Goal: Task Accomplishment & Management: Manage account settings

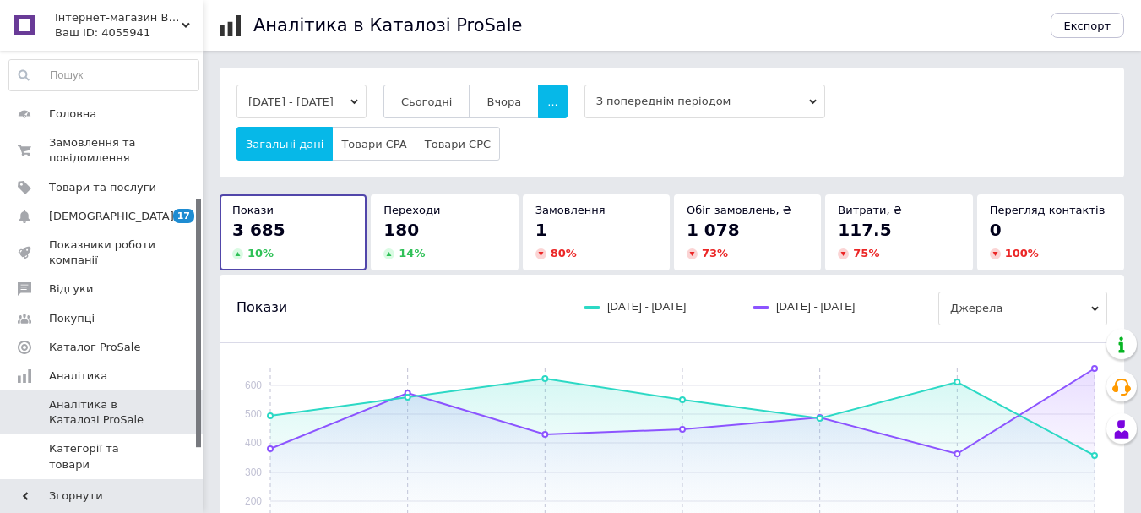
scroll to position [253, 0]
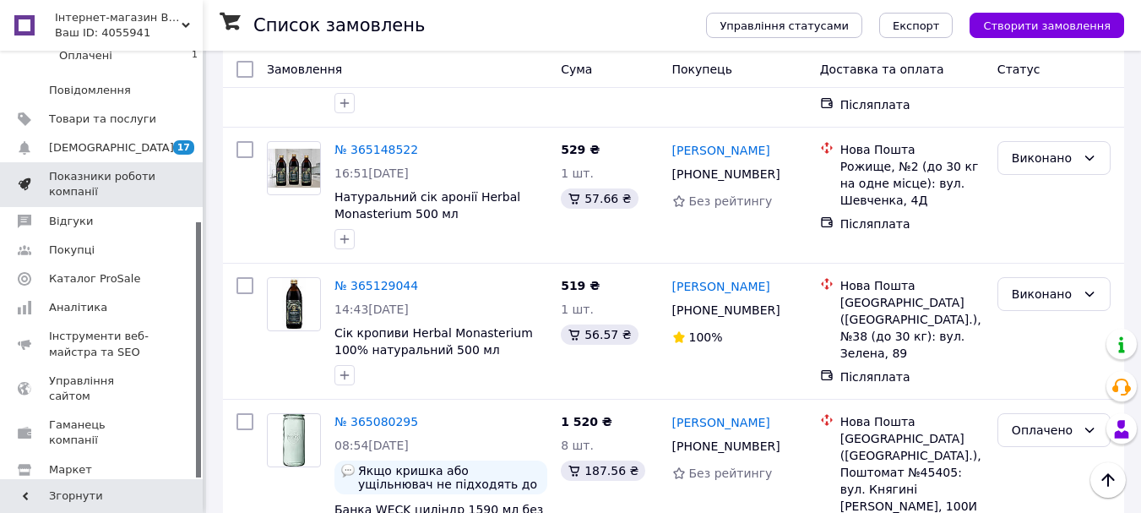
scroll to position [285, 0]
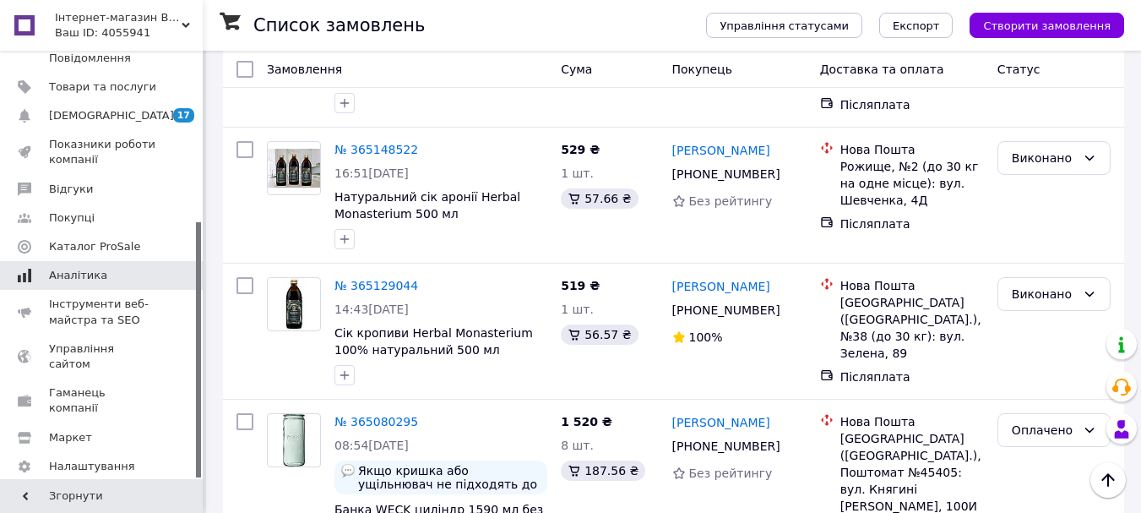
click at [98, 268] on span "Аналітика" at bounding box center [78, 275] width 58 height 15
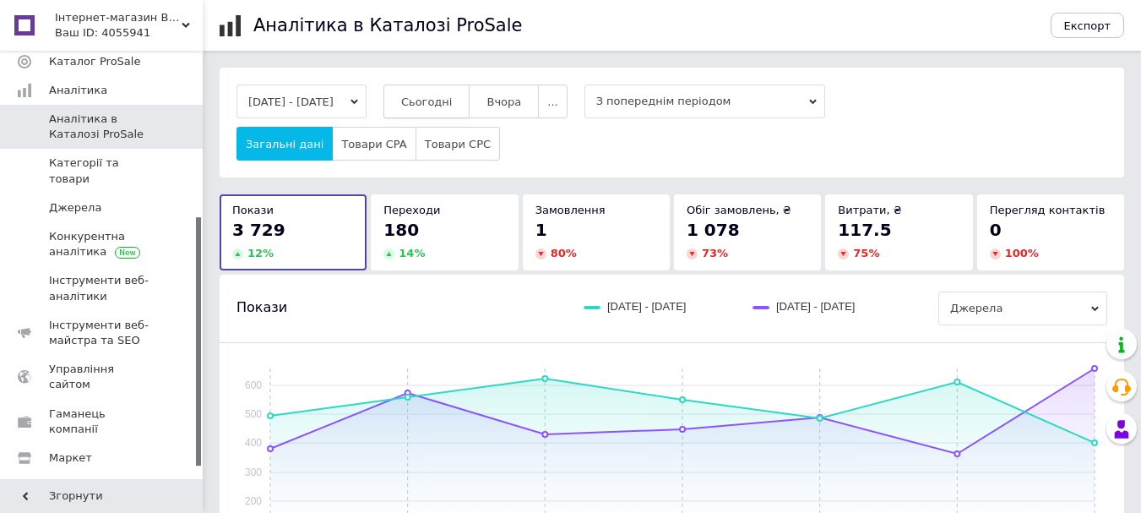
click at [443, 104] on span "Сьогодні" at bounding box center [427, 101] width 52 height 13
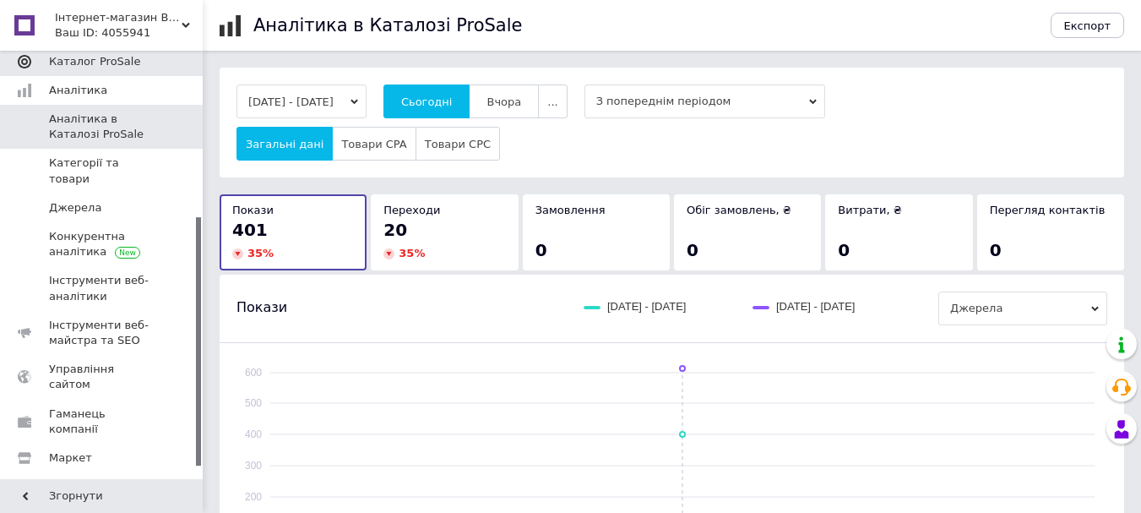
click at [121, 67] on span "Каталог ProSale" at bounding box center [94, 61] width 91 height 15
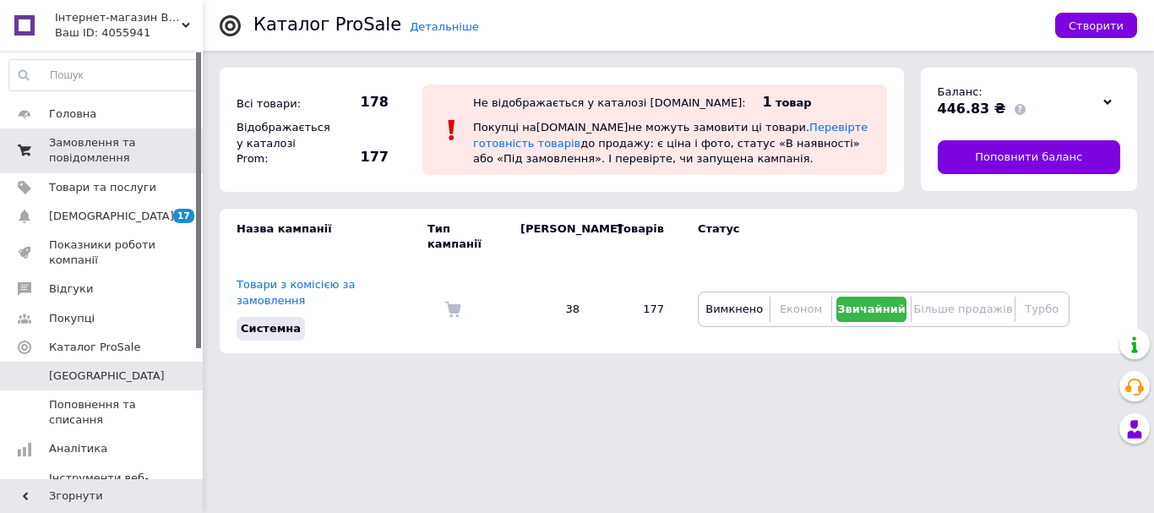
click at [90, 144] on span "Замовлення та повідомлення" at bounding box center [102, 150] width 107 height 30
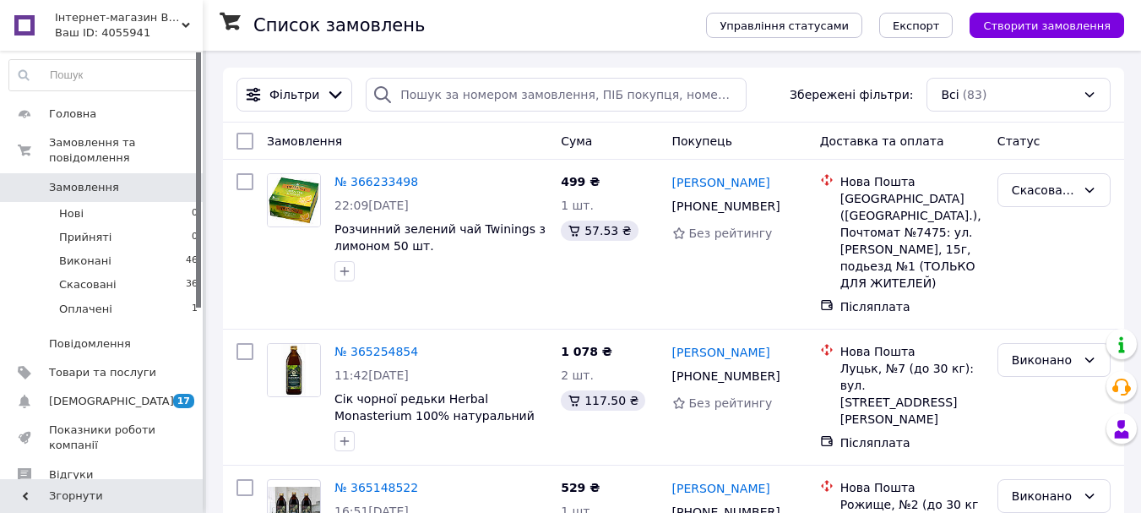
click at [111, 16] on span "Інтернет-магазин BEST MARKET" at bounding box center [118, 17] width 127 height 15
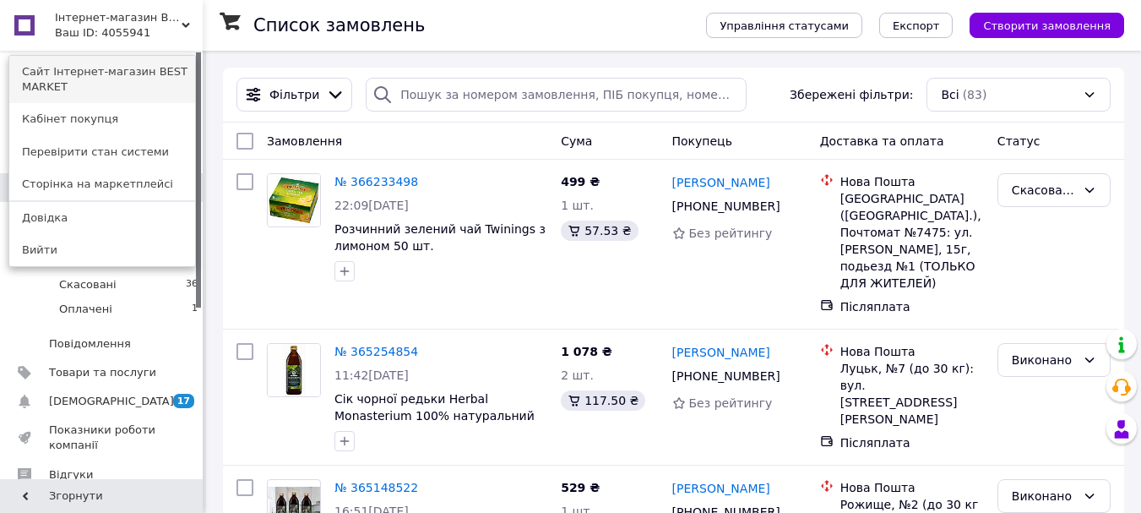
click at [105, 72] on link "Сайт Інтернет-магазин BEST MARKET" at bounding box center [102, 79] width 186 height 47
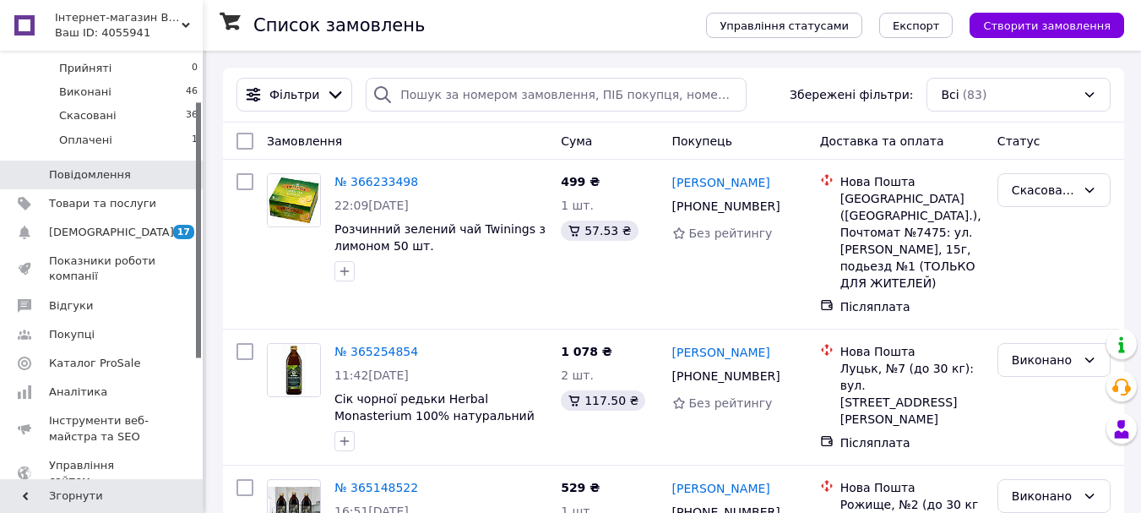
scroll to position [253, 0]
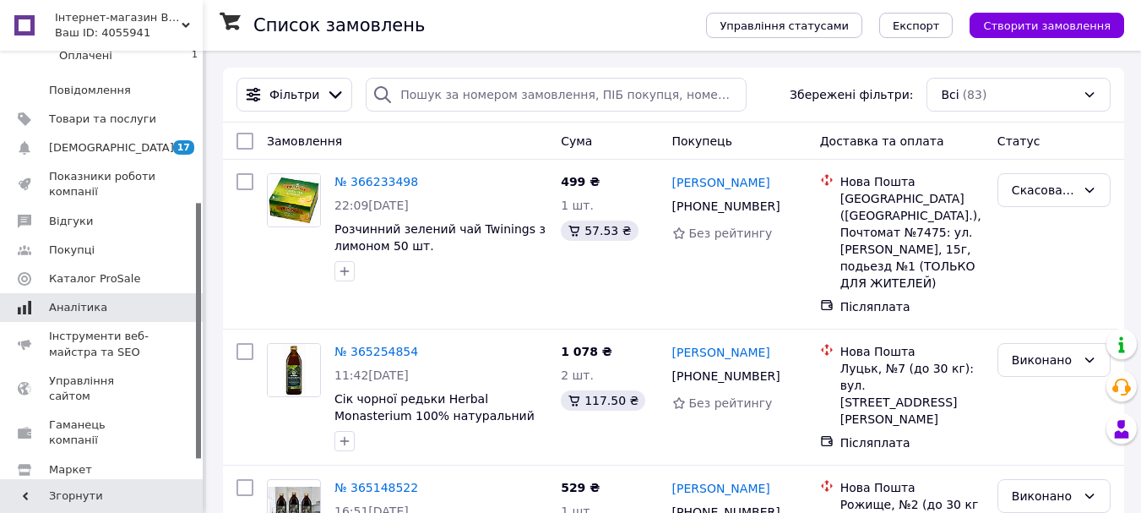
click at [71, 300] on span "Аналітика" at bounding box center [78, 307] width 58 height 15
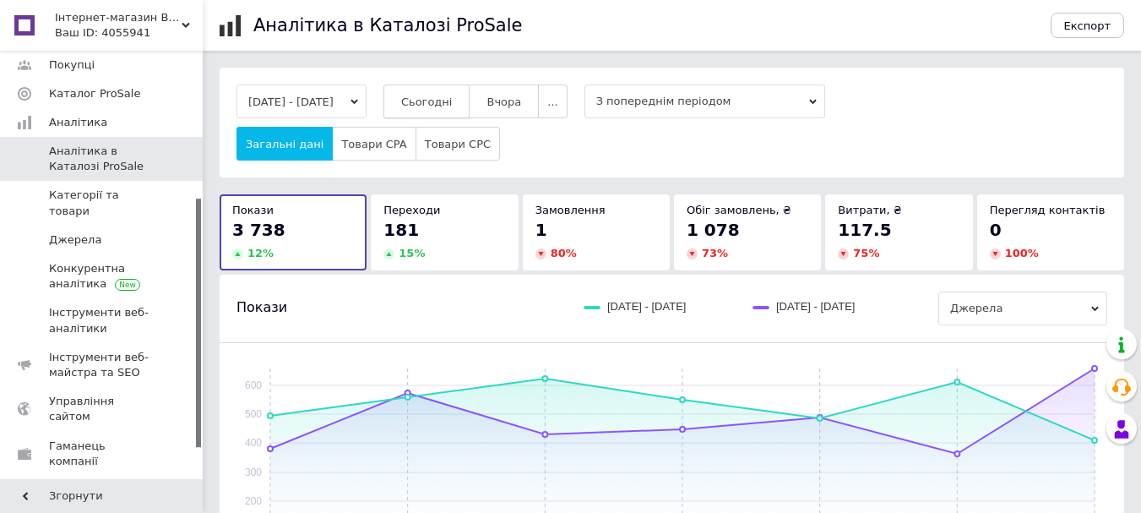
click at [453, 100] on span "Сьогодні" at bounding box center [427, 101] width 52 height 13
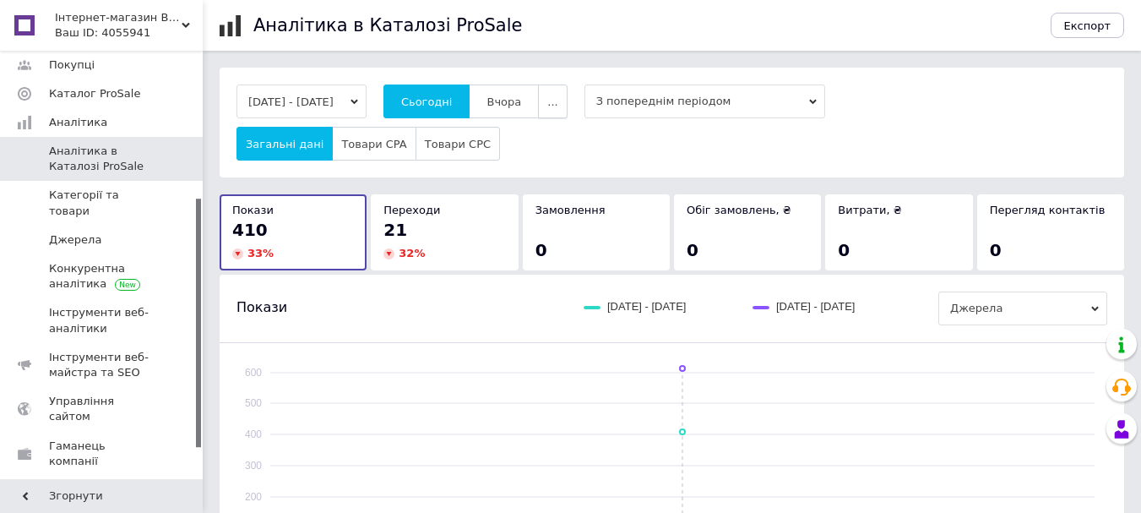
click at [557, 106] on span "..." at bounding box center [552, 101] width 10 height 13
click at [531, 171] on span "Тиждень" at bounding box center [520, 167] width 52 height 13
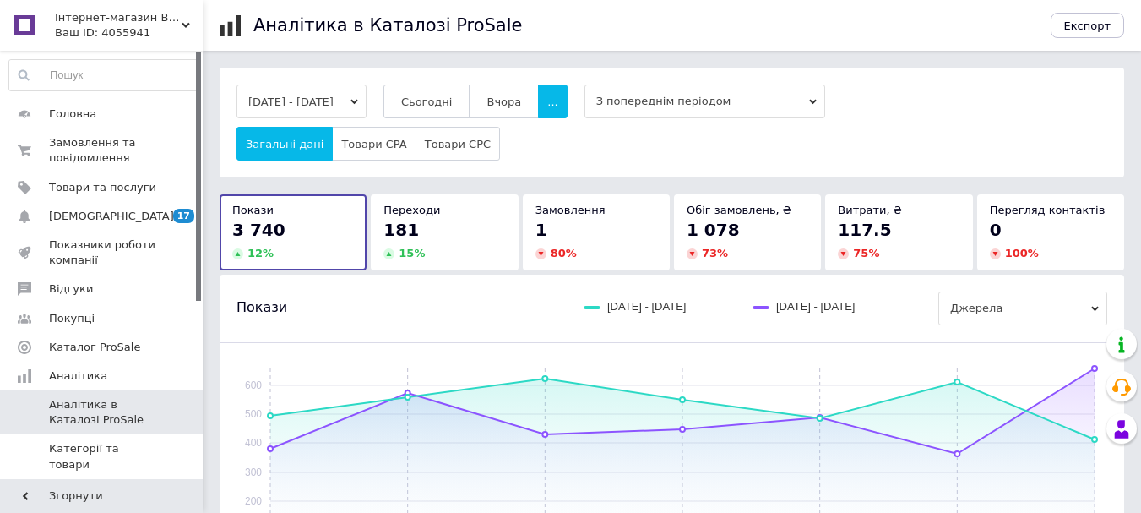
click at [97, 20] on span "Інтернет-магазин BEST MARKET" at bounding box center [118, 17] width 127 height 15
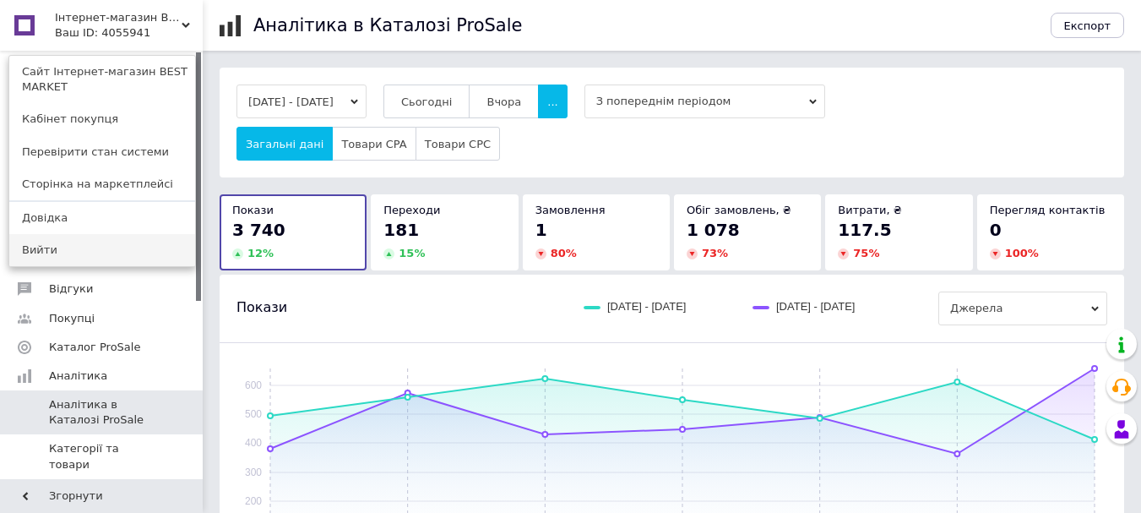
click at [60, 253] on link "Вийти" at bounding box center [102, 250] width 186 height 32
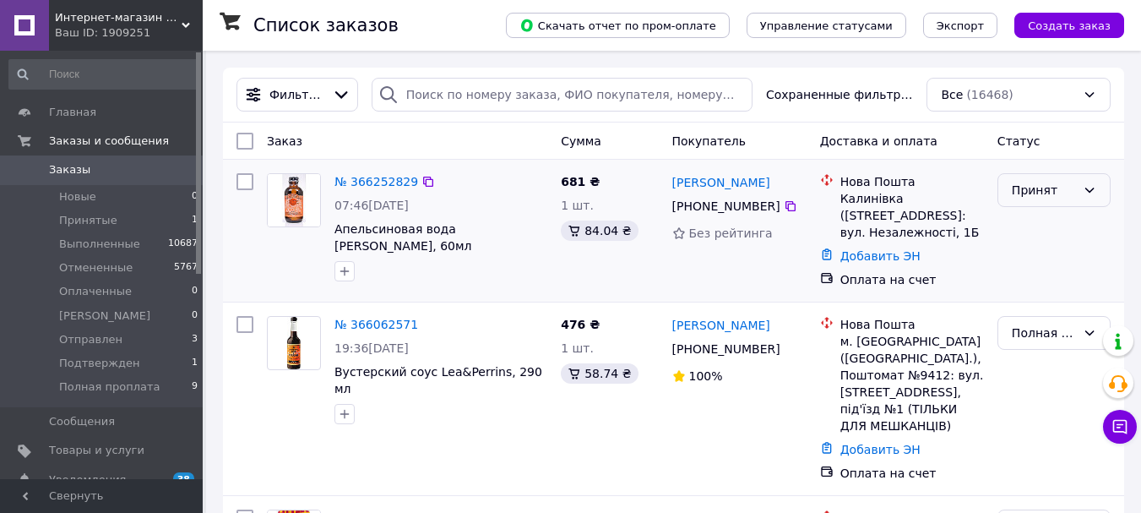
click at [1054, 182] on div "Принят" at bounding box center [1044, 190] width 64 height 19
click at [1048, 344] on li "Полная проплата" at bounding box center [1053, 367] width 111 height 47
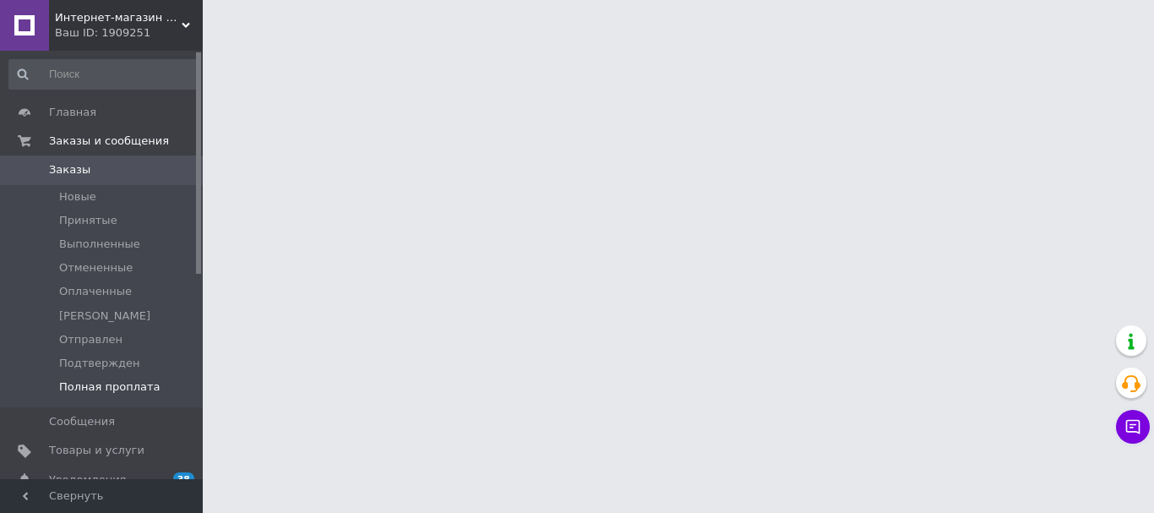
click at [111, 383] on span "Полная проплата" at bounding box center [109, 386] width 100 height 15
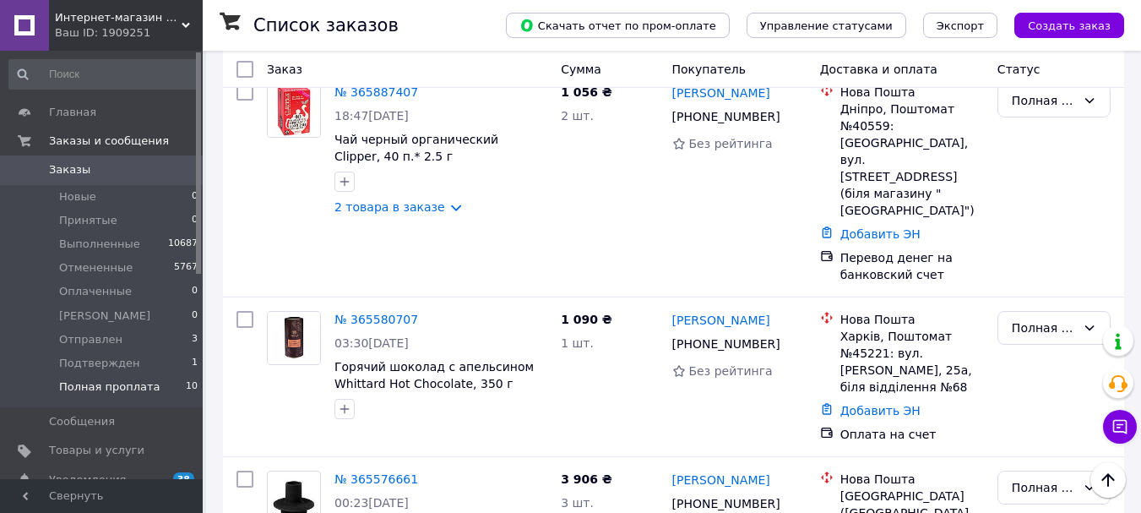
scroll to position [422, 0]
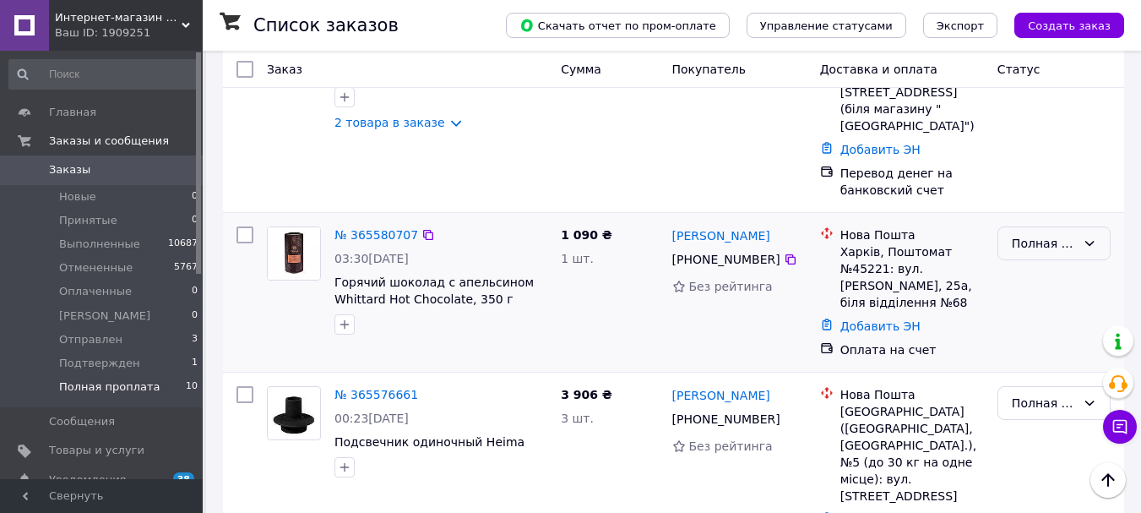
click at [1068, 234] on div "Полная проплата" at bounding box center [1044, 243] width 64 height 19
click at [1047, 242] on li "Выполнен" at bounding box center [1053, 243] width 111 height 30
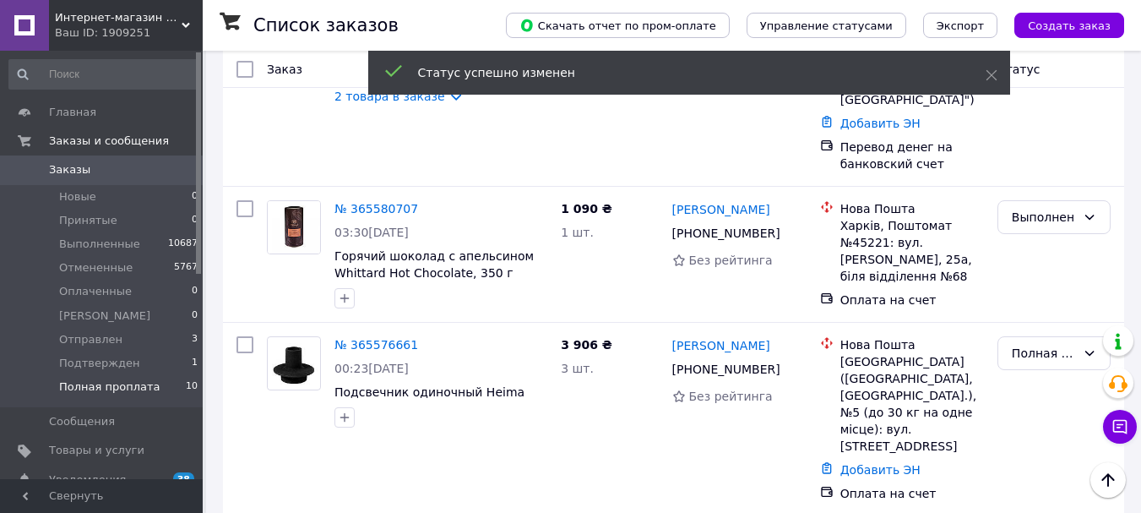
scroll to position [818, 0]
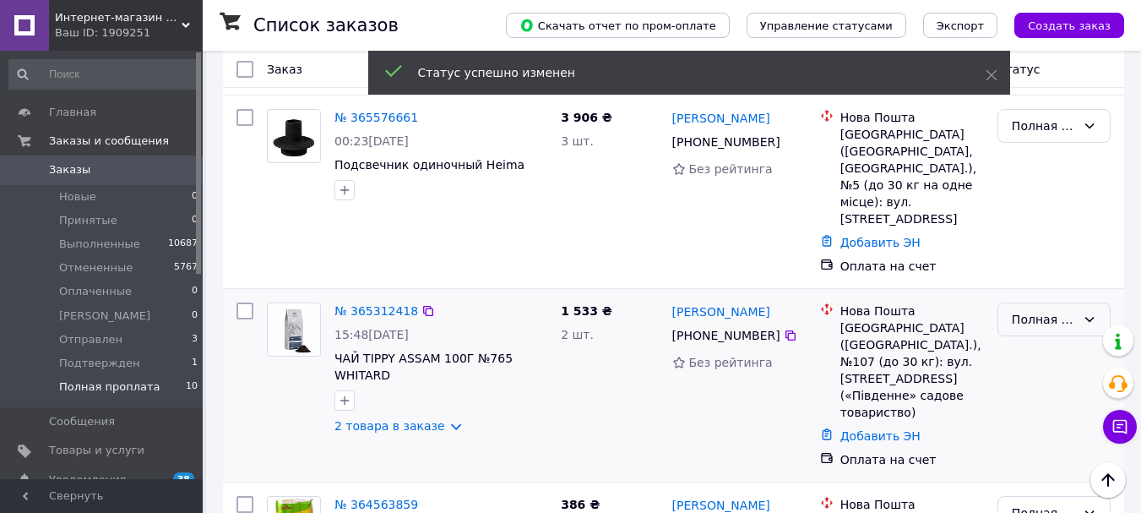
click at [1042, 310] on div "Полная проплата" at bounding box center [1044, 319] width 64 height 19
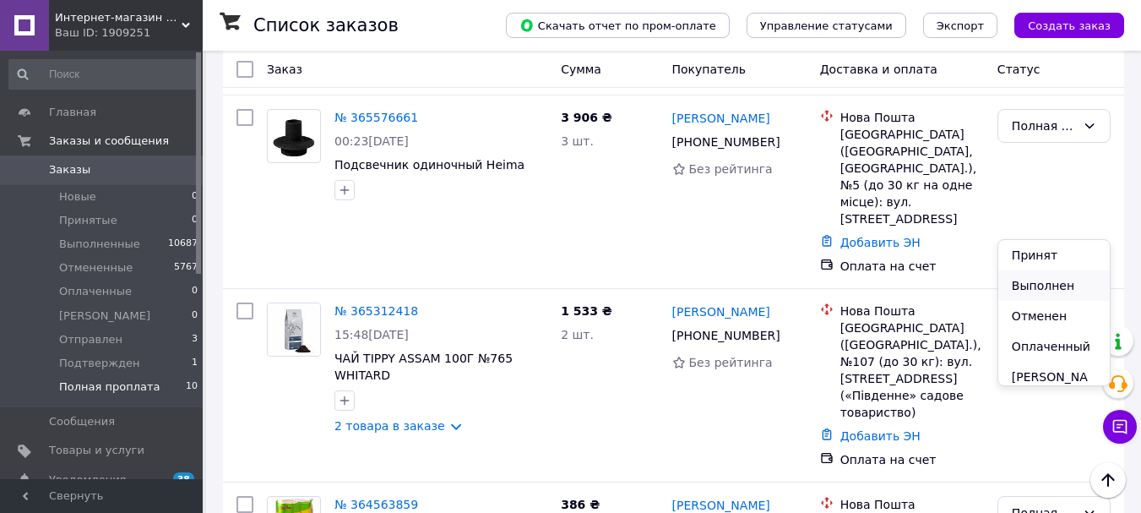
click at [1034, 285] on li "Выполнен" at bounding box center [1053, 285] width 111 height 30
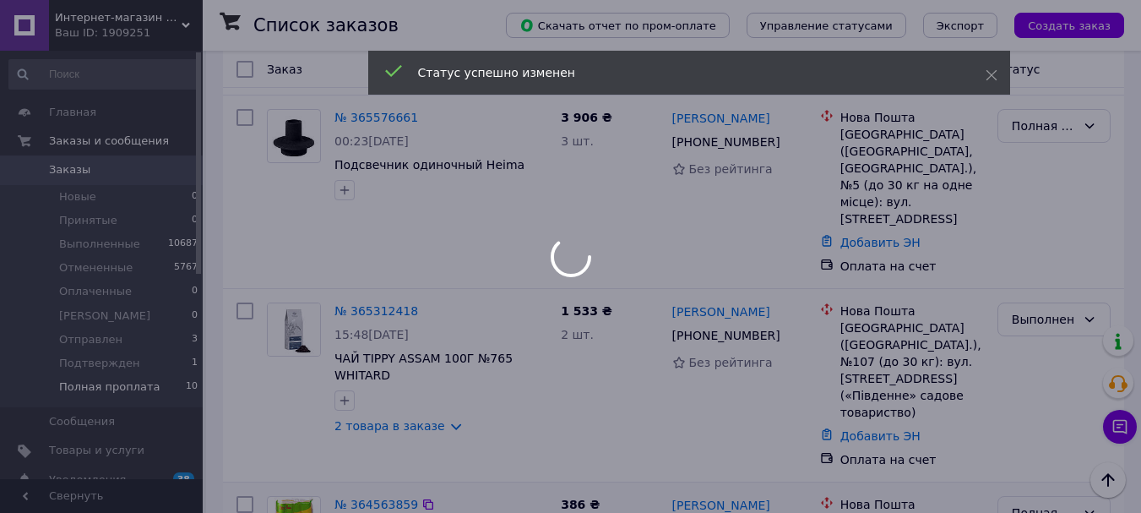
scroll to position [676, 0]
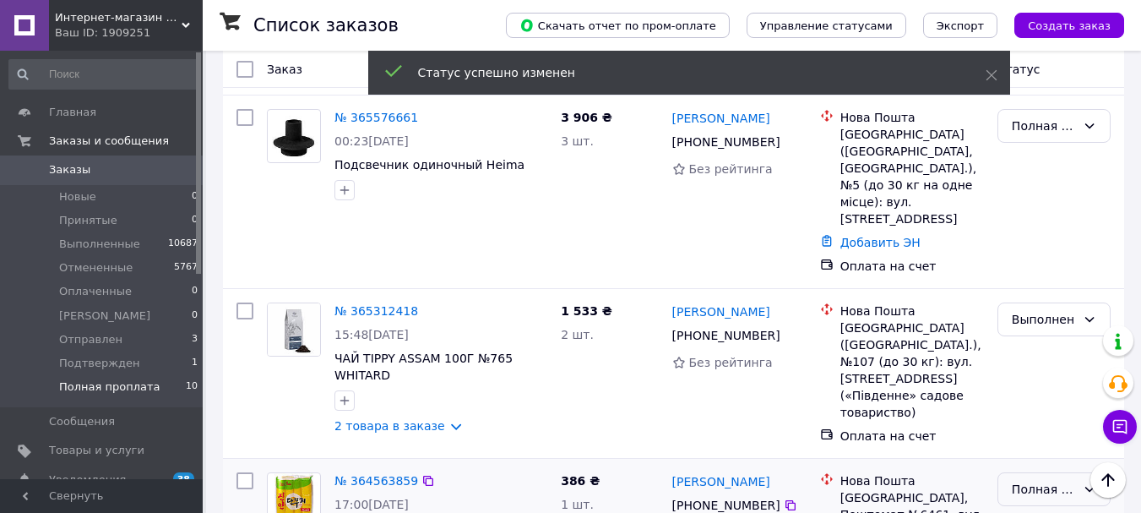
click at [1052, 480] on div "Полная проплата" at bounding box center [1044, 489] width 64 height 19
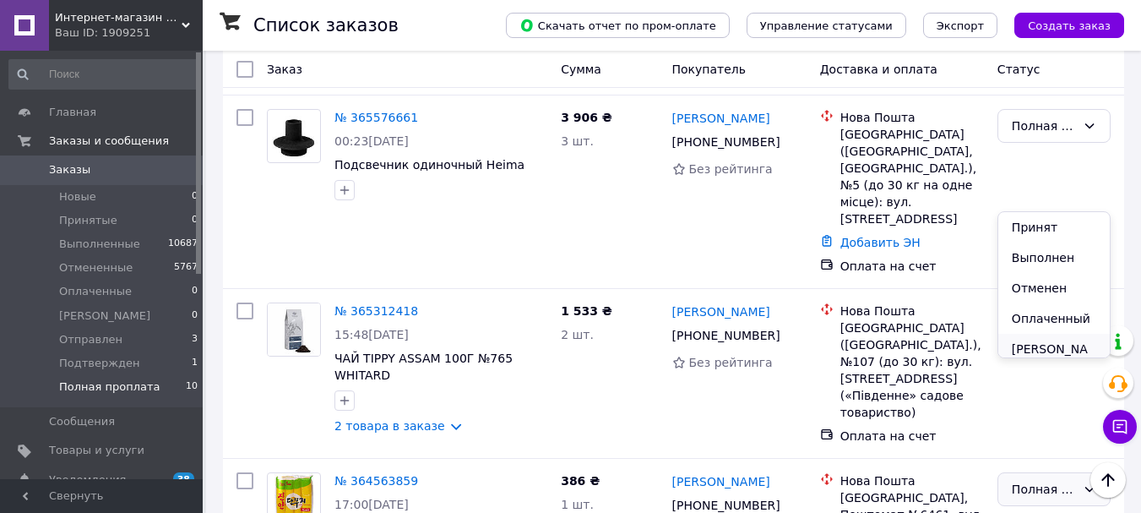
scroll to position [68, 0]
click at [555, 296] on div "1 533 ₴ 2 шт." at bounding box center [609, 373] width 111 height 155
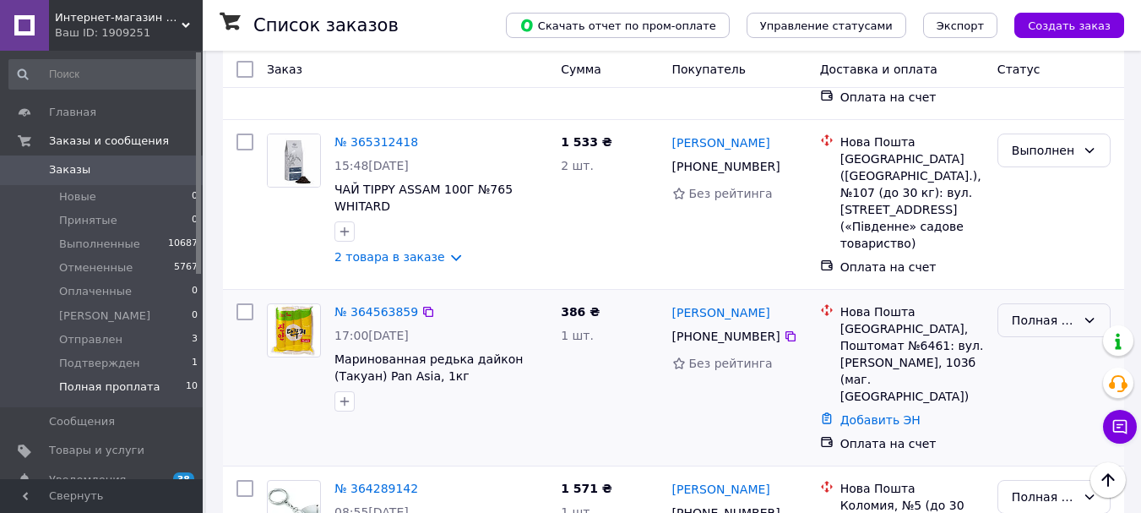
click at [1035, 311] on div "Полная проплата" at bounding box center [1044, 320] width 64 height 19
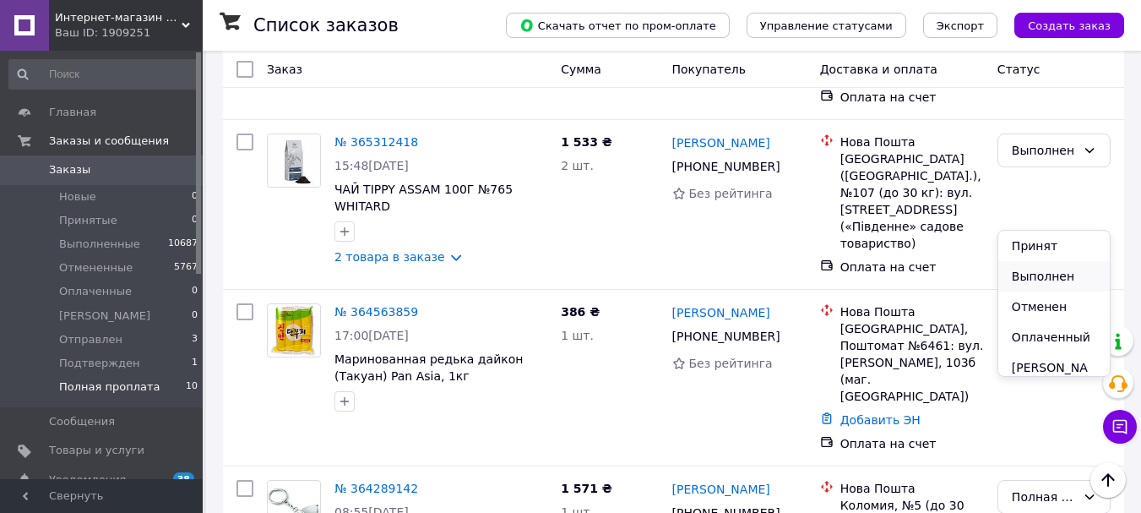
click at [1023, 274] on li "Выполнен" at bounding box center [1053, 276] width 111 height 30
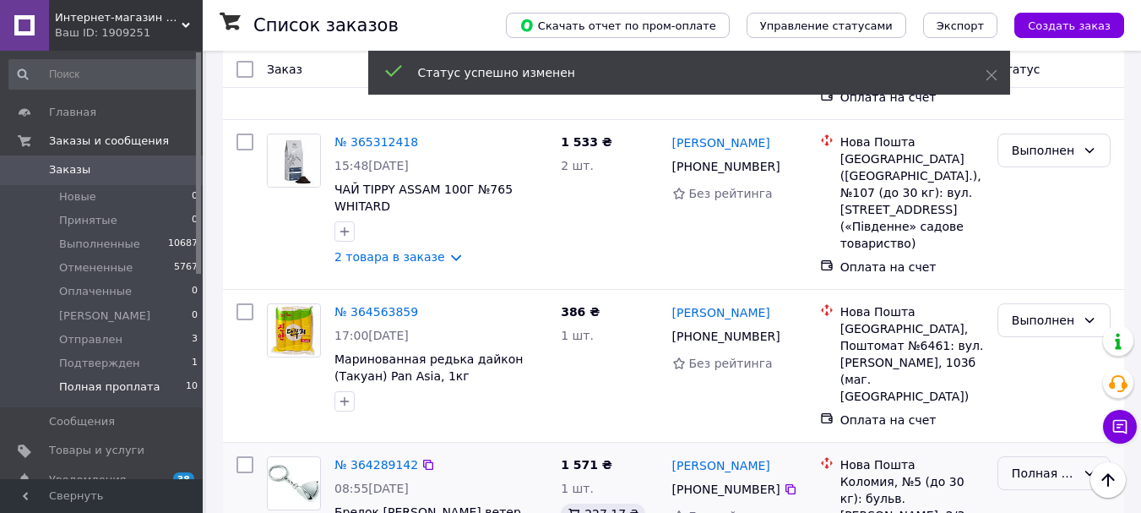
click at [1043, 464] on div "Полная проплата" at bounding box center [1044, 473] width 64 height 19
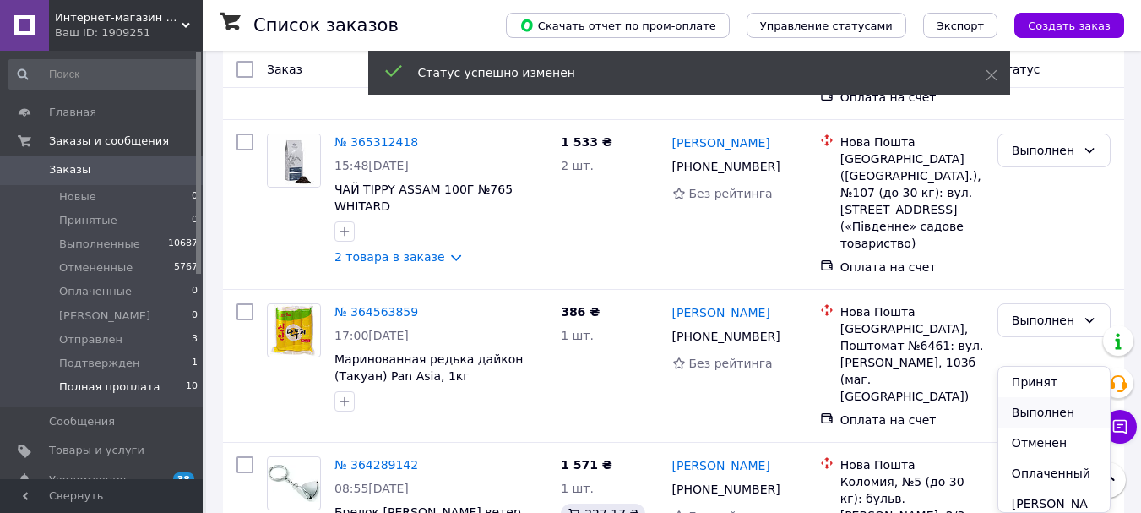
click at [1039, 407] on li "Выполнен" at bounding box center [1053, 412] width 111 height 30
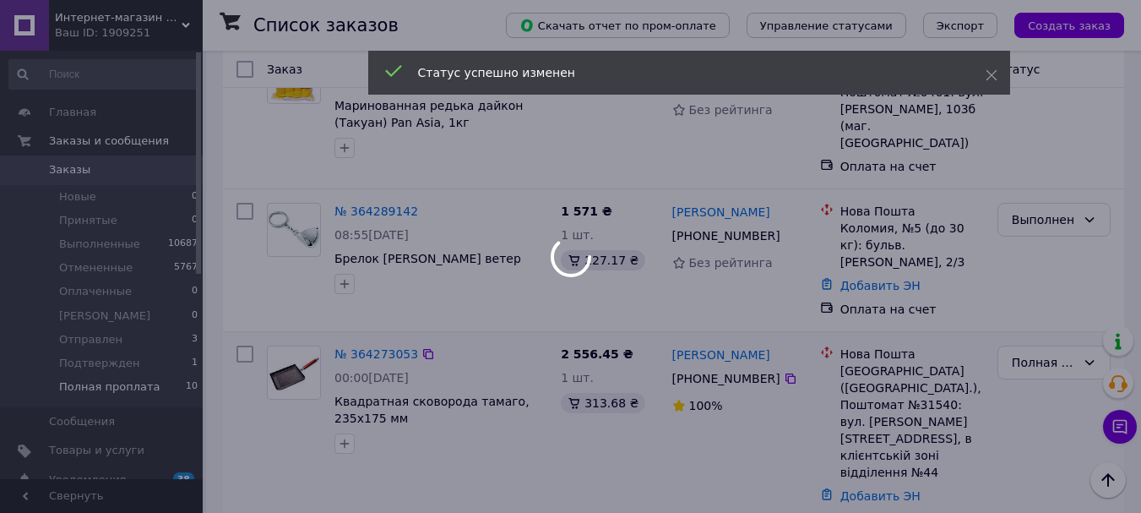
scroll to position [945, 0]
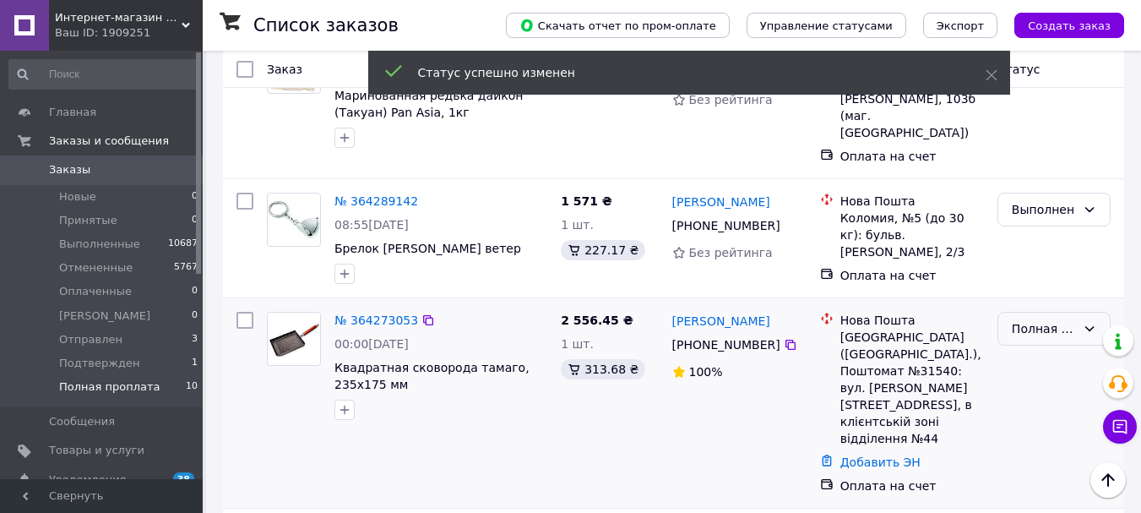
click at [1056, 319] on div "Полная проплата" at bounding box center [1044, 328] width 64 height 19
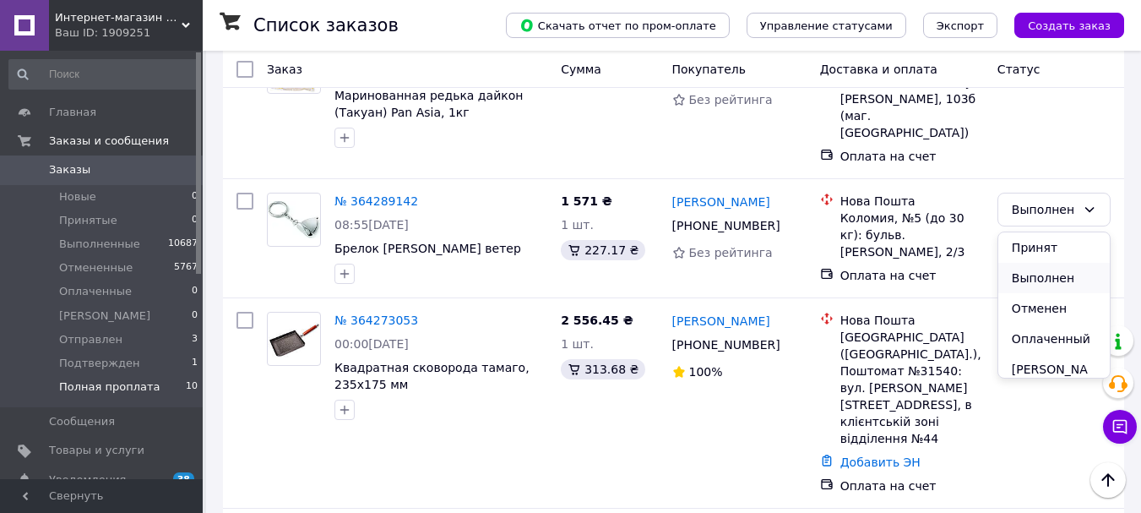
click at [1019, 278] on li "Выполнен" at bounding box center [1053, 278] width 111 height 30
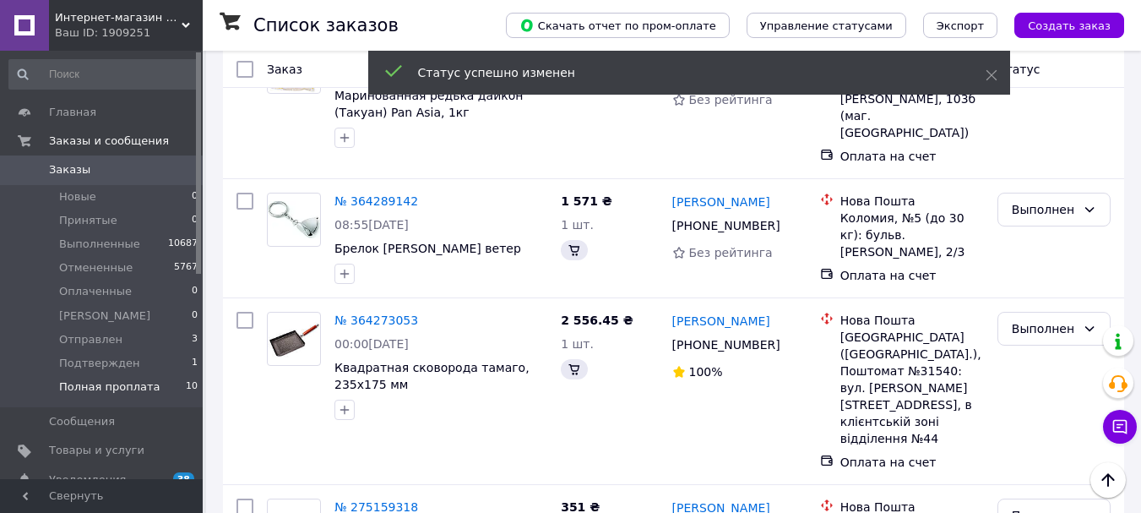
scroll to position [942, 0]
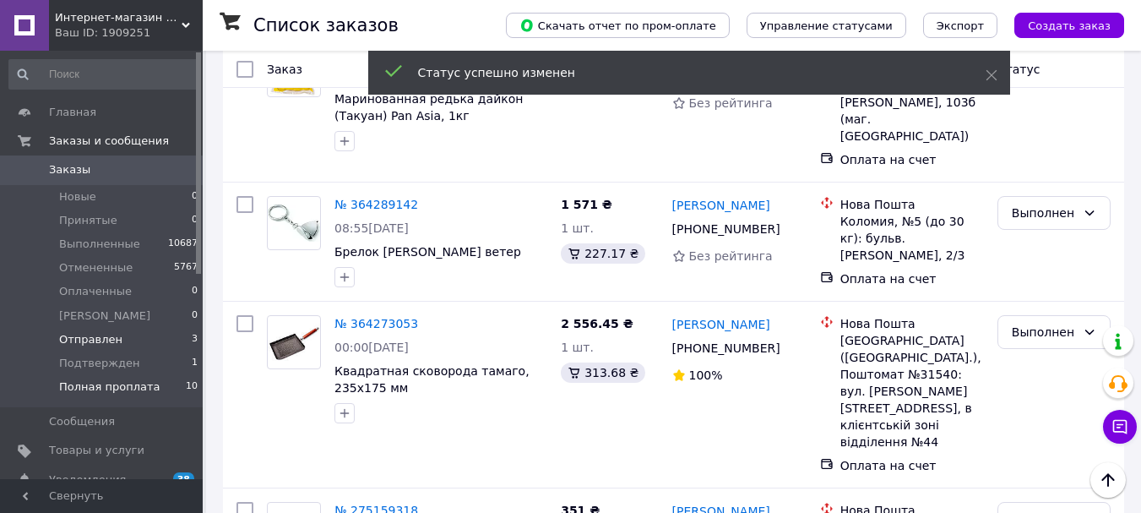
click at [88, 342] on span "Отправлен" at bounding box center [90, 339] width 63 height 15
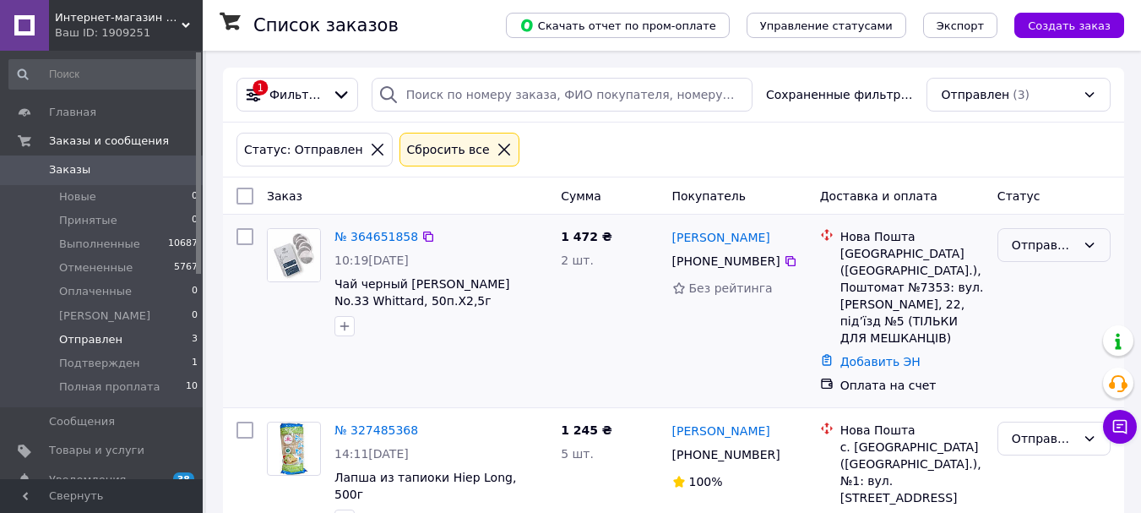
click at [1056, 239] on div "Отправлен" at bounding box center [1044, 245] width 64 height 19
click at [1032, 310] on li "Выполнен" at bounding box center [1053, 312] width 111 height 30
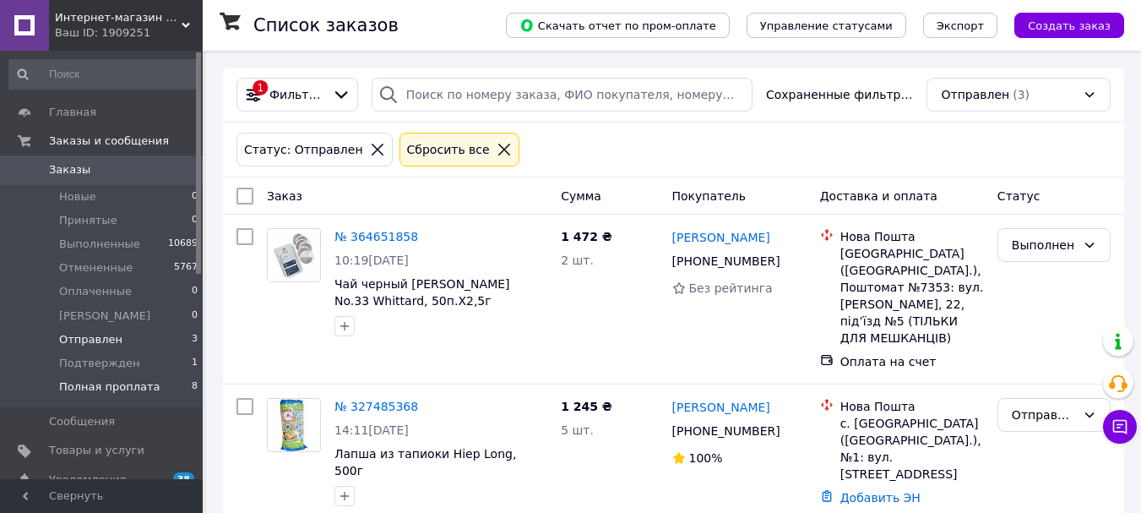
click at [112, 383] on span "Полная проплата" at bounding box center [109, 386] width 100 height 15
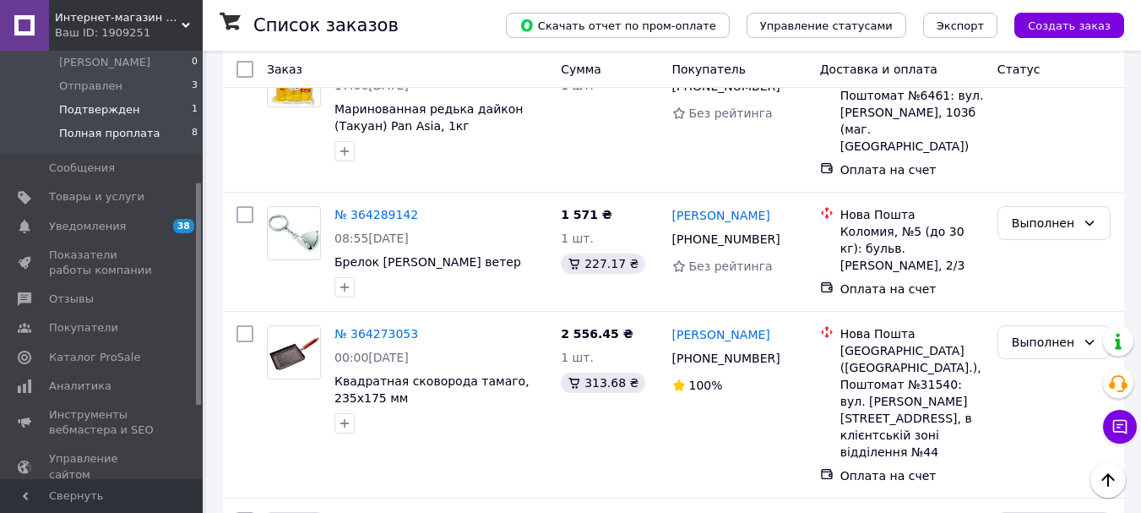
scroll to position [338, 0]
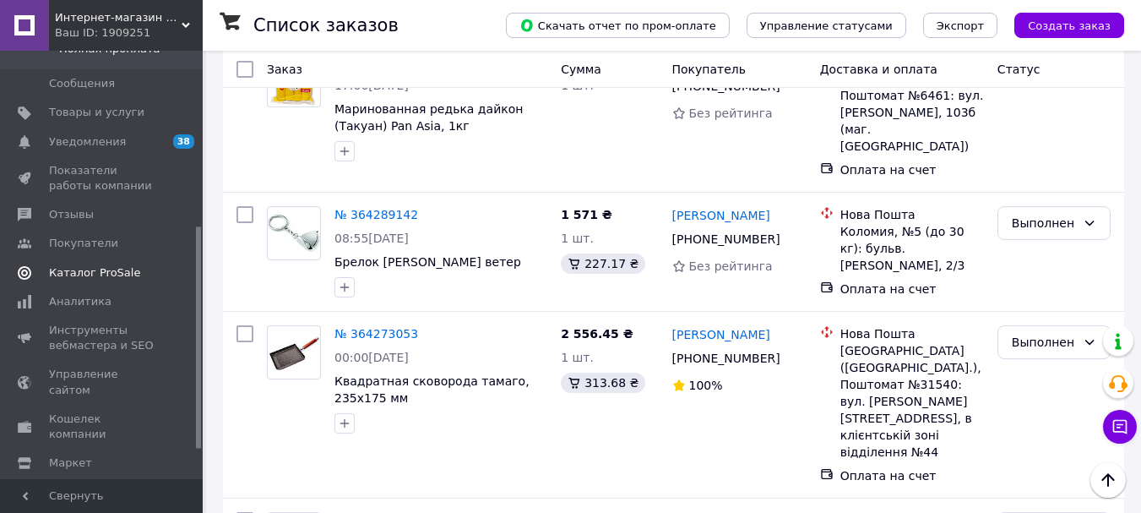
click at [78, 270] on span "Каталог ProSale" at bounding box center [94, 272] width 91 height 15
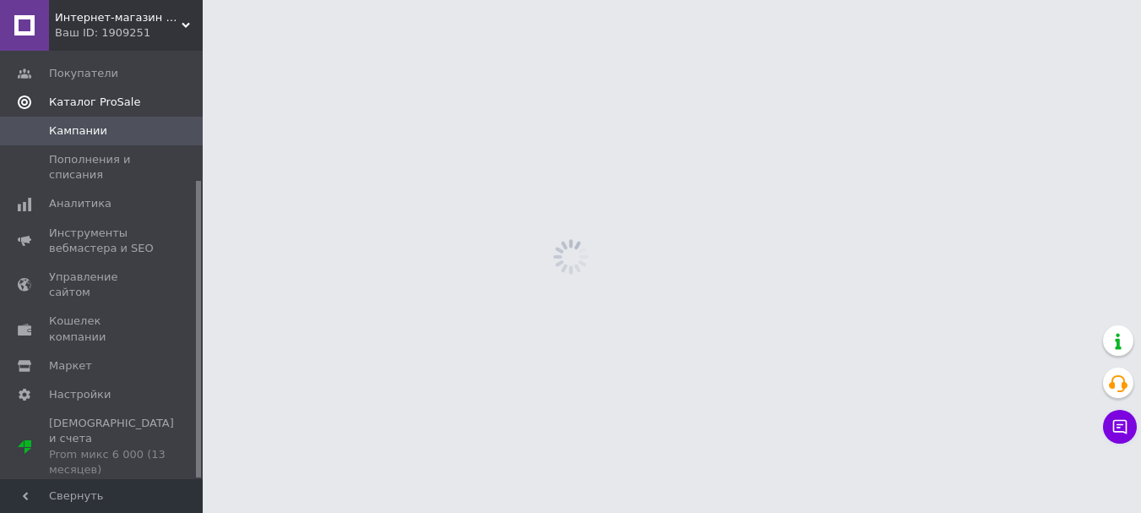
scroll to position [187, 0]
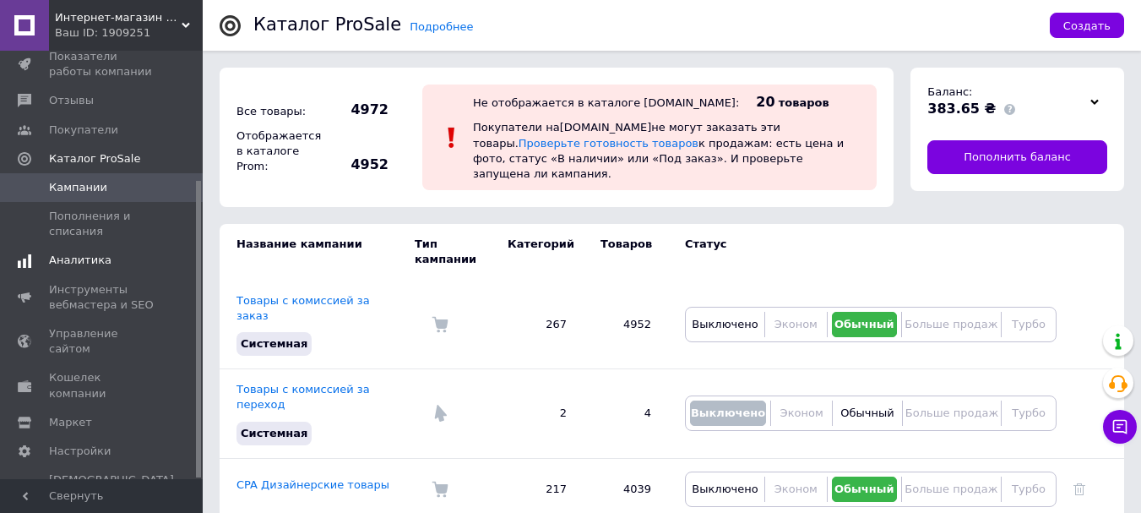
click at [79, 252] on span "Аналитика" at bounding box center [80, 259] width 62 height 15
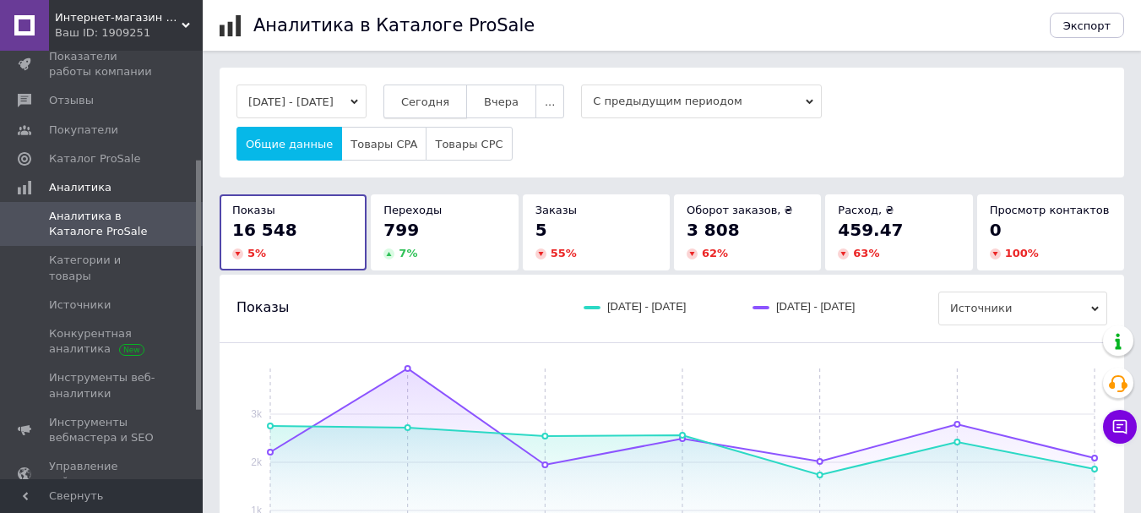
click at [437, 108] on span "Сегодня" at bounding box center [425, 101] width 48 height 13
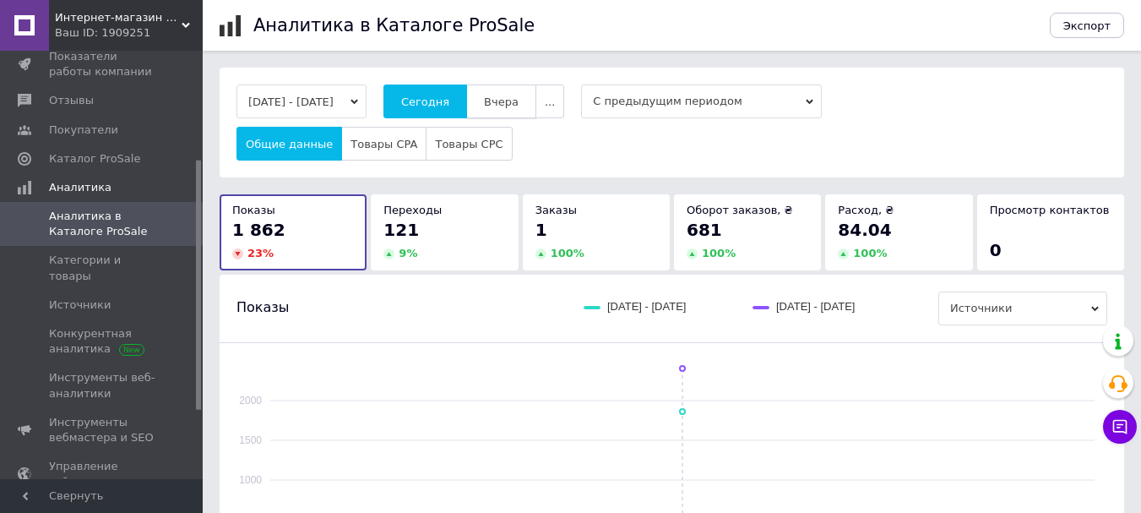
click at [519, 100] on span "Вчера" at bounding box center [501, 101] width 35 height 13
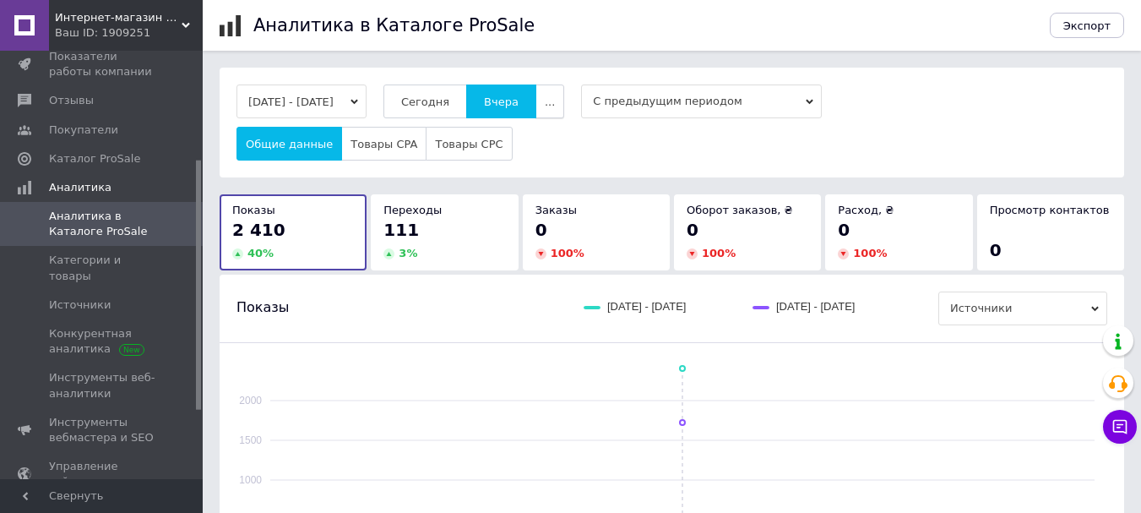
click at [562, 105] on button "..." at bounding box center [549, 101] width 29 height 34
click at [529, 173] on span "Неделя" at bounding box center [514, 167] width 43 height 13
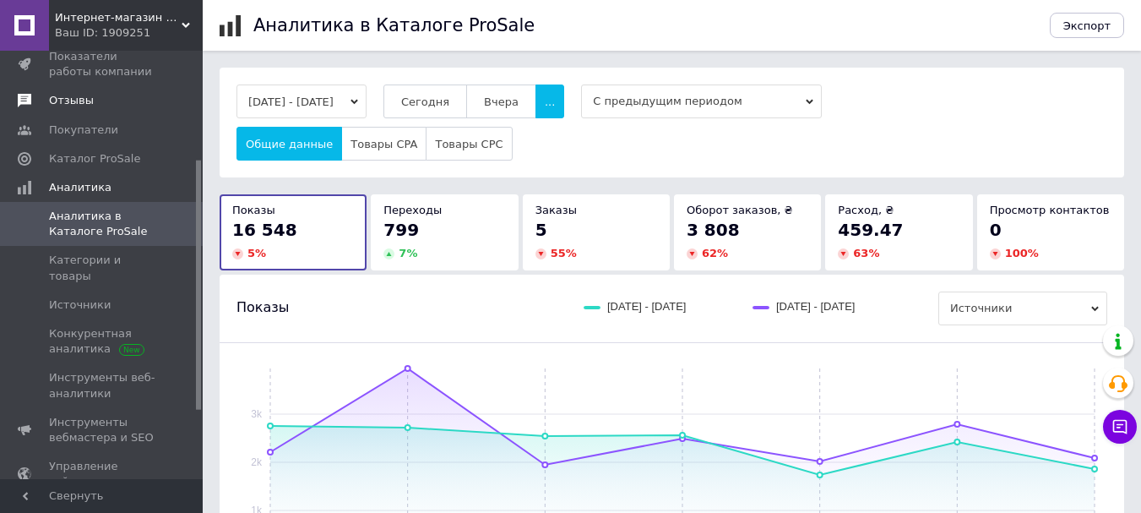
click at [88, 93] on span "Отзывы" at bounding box center [71, 100] width 45 height 15
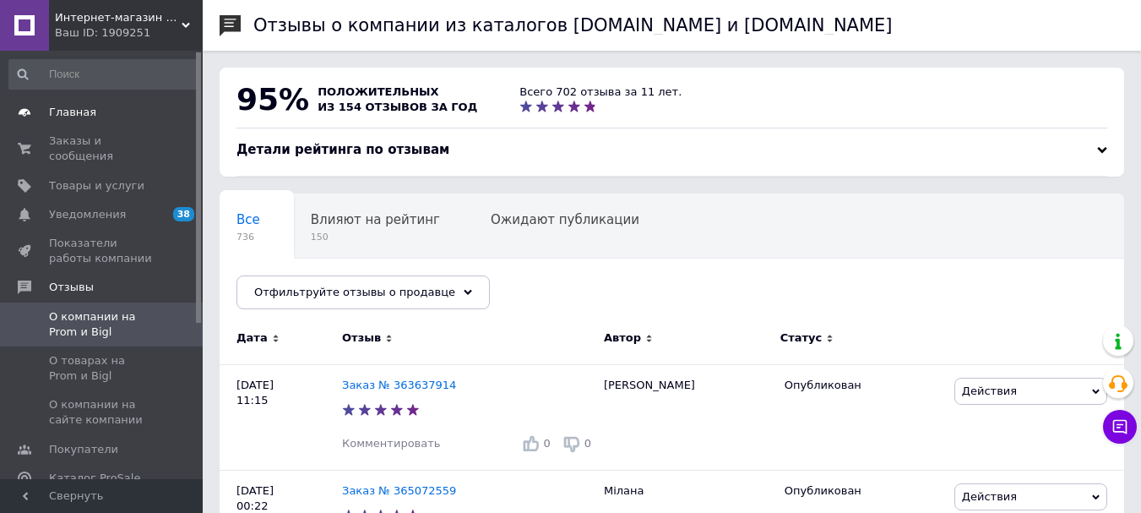
click at [73, 105] on span "Главная" at bounding box center [72, 112] width 47 height 15
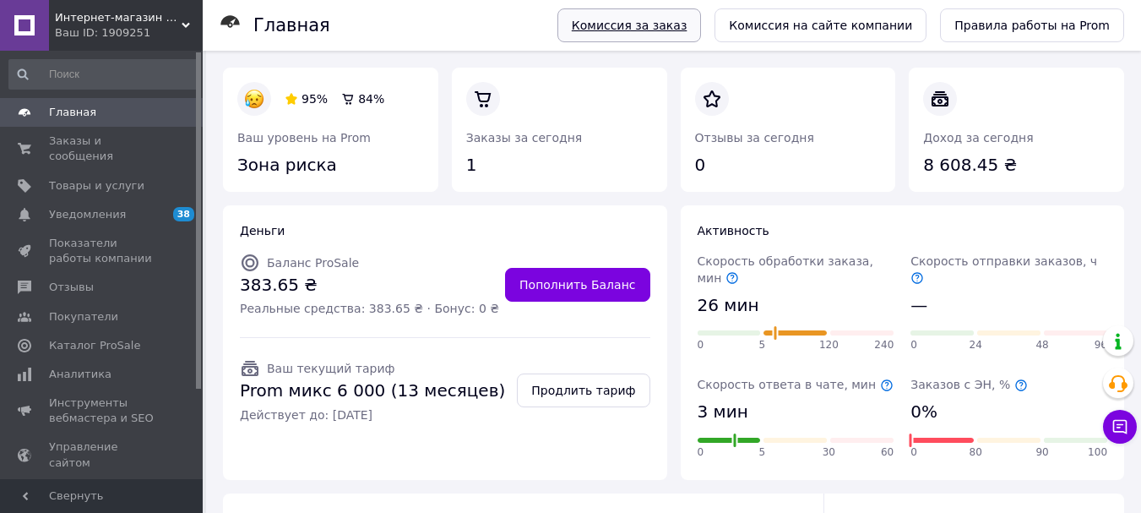
click at [698, 28] on link "Комиссия за заказ" at bounding box center [629, 25] width 144 height 34
click at [100, 137] on span "Заказы и сообщения" at bounding box center [102, 148] width 107 height 30
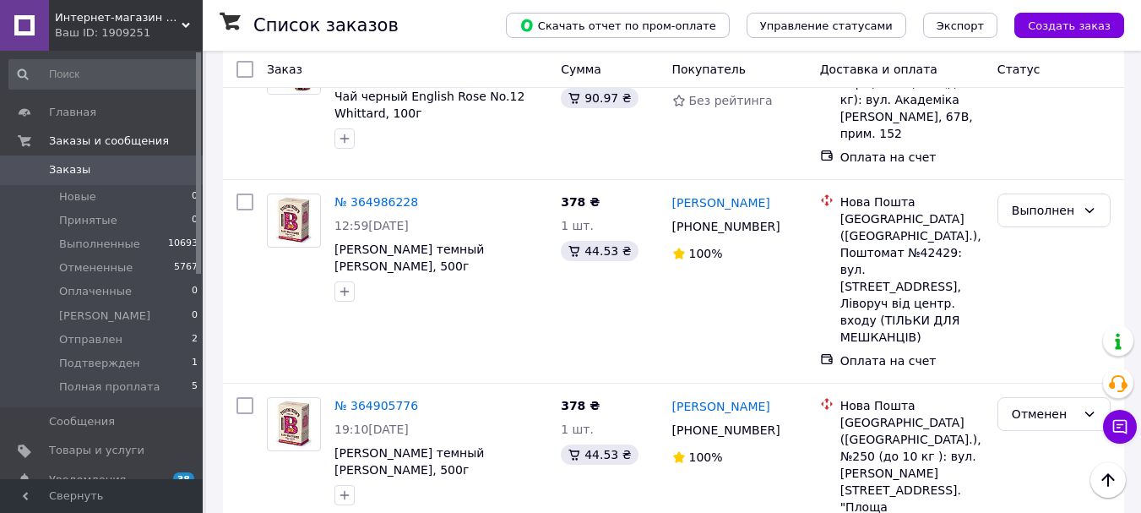
scroll to position [2221, 0]
